Goal: Task Accomplishment & Management: Manage account settings

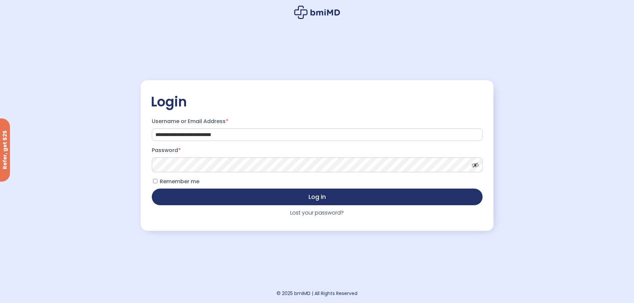
scroll to position [39, 0]
click at [152, 188] on button "Log in" at bounding box center [317, 196] width 331 height 17
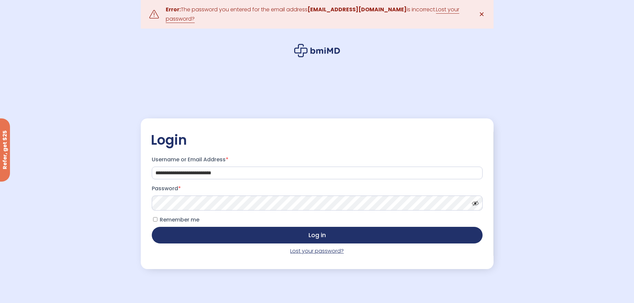
click at [301, 250] on link "Lost your password?" at bounding box center [317, 251] width 54 height 8
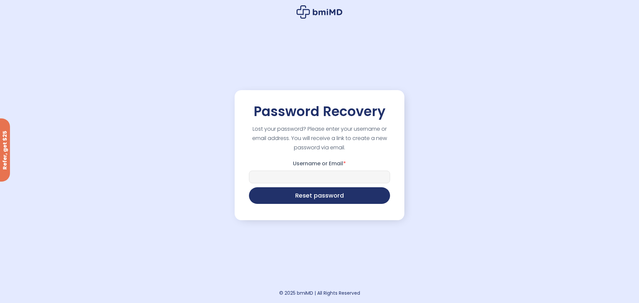
click at [284, 175] on input "Username or Email *" at bounding box center [319, 177] width 141 height 13
type input "**********"
click at [333, 197] on button "Reset password" at bounding box center [319, 195] width 141 height 17
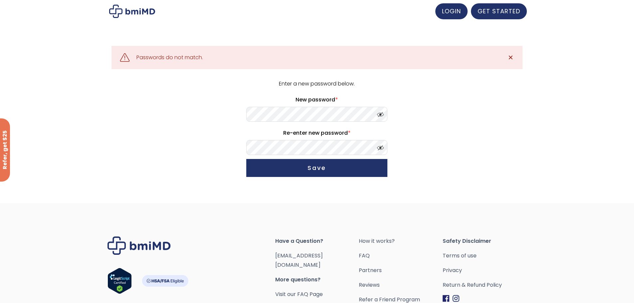
click at [383, 147] on span at bounding box center [379, 146] width 10 height 5
click at [380, 113] on span at bounding box center [379, 113] width 10 height 5
drag, startPoint x: 333, startPoint y: 167, endPoint x: 486, endPoint y: 153, distance: 153.8
click at [334, 167] on button "Save" at bounding box center [316, 168] width 141 height 18
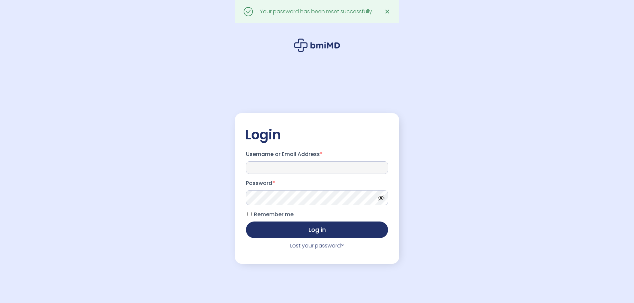
click at [330, 163] on input "Username or Email Address *" at bounding box center [317, 167] width 142 height 13
type input "**********"
click at [384, 199] on span at bounding box center [379, 196] width 10 height 5
drag, startPoint x: 319, startPoint y: 229, endPoint x: 348, endPoint y: 222, distance: 30.1
click at [321, 228] on button "Log in" at bounding box center [317, 230] width 142 height 17
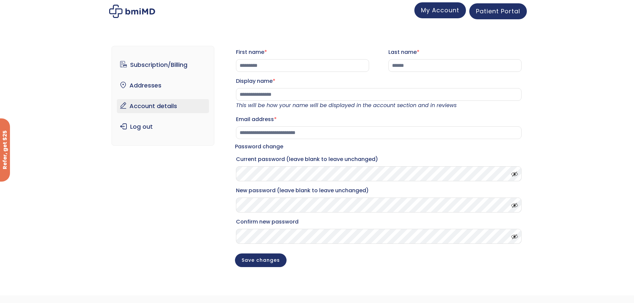
click at [445, 14] on span "My Account" at bounding box center [440, 10] width 38 height 8
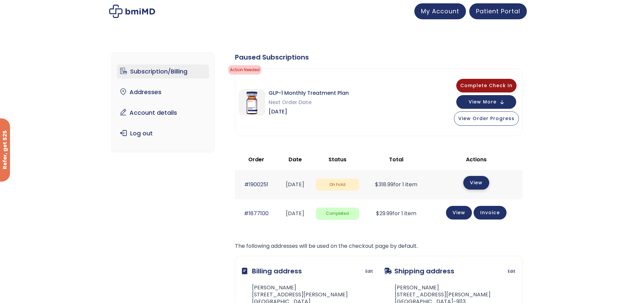
click at [486, 181] on link "View" at bounding box center [476, 183] width 26 height 14
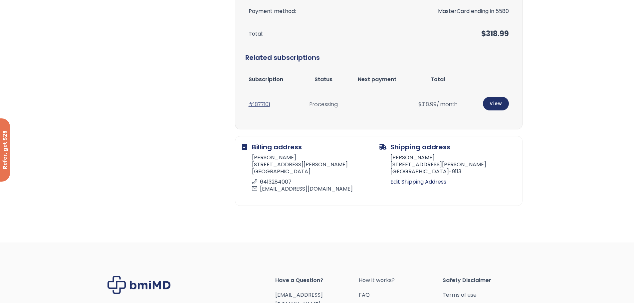
scroll to position [274, 0]
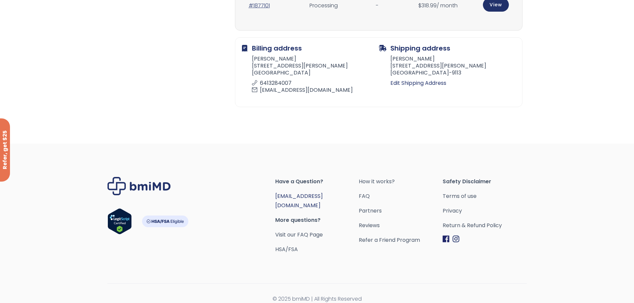
click at [314, 198] on link "[EMAIL_ADDRESS][DOMAIN_NAME]" at bounding box center [299, 200] width 48 height 17
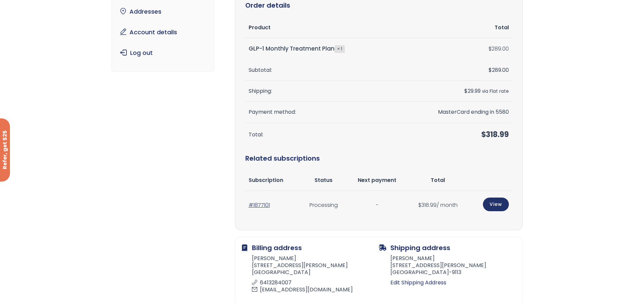
scroll to position [0, 0]
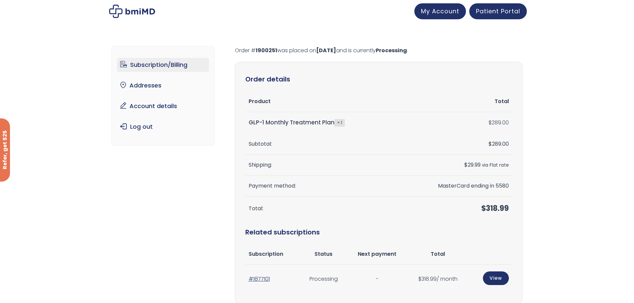
click at [160, 64] on link "Subscription/Billing" at bounding box center [163, 65] width 92 height 14
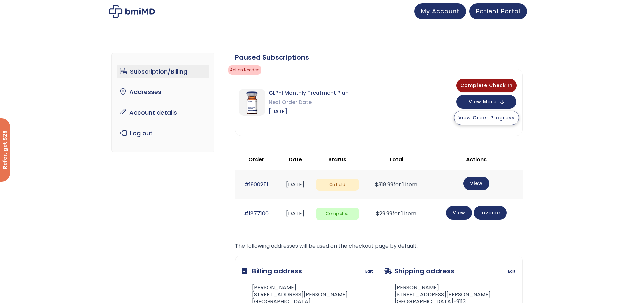
click at [503, 120] on span "View Order Progress" at bounding box center [486, 118] width 56 height 7
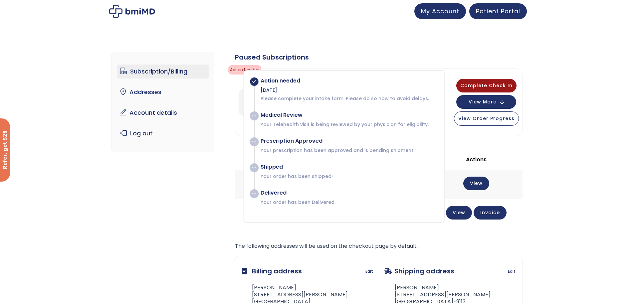
click at [168, 206] on div "Subscription/Billing bmiRewards Addresses Account details Submit a Review Log o…" at bounding box center [317, 201] width 411 height 324
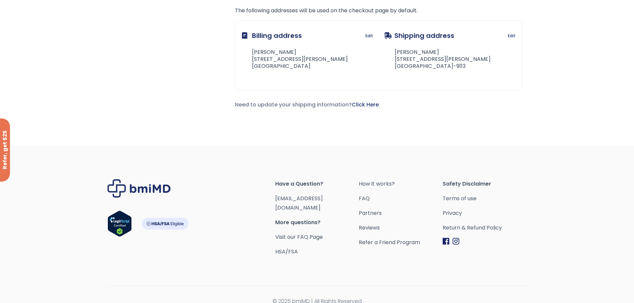
scroll to position [238, 0]
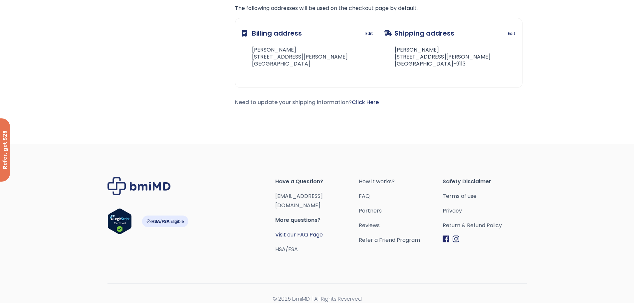
drag, startPoint x: 305, startPoint y: 228, endPoint x: 308, endPoint y: 225, distance: 3.8
click at [305, 231] on link "Visit our FAQ Page" at bounding box center [299, 235] width 48 height 8
